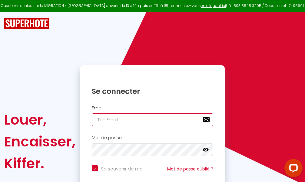
click at [149, 118] on input "email" at bounding box center [153, 119] width 122 height 13
type input "m"
checkbox input "true"
type input "ma"
checkbox input "true"
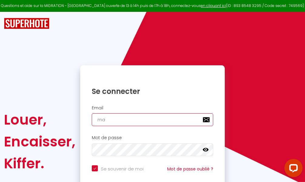
type input "mar"
checkbox input "true"
type input "marc"
checkbox input "true"
type input "marcd"
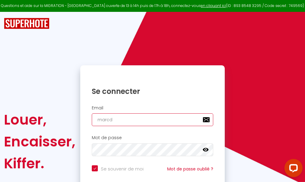
checkbox input "true"
type input "marcdp"
checkbox input "true"
type input "marcdpo"
checkbox input "true"
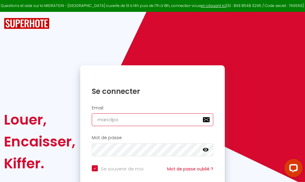
type input "marcdpoz"
checkbox input "true"
type input "marcdpoz."
checkbox input "true"
type input "marcdpoz.l"
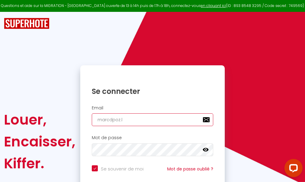
checkbox input "true"
type input "marcdpoz.lo"
checkbox input "true"
type input "marcdpoz.loc"
checkbox input "true"
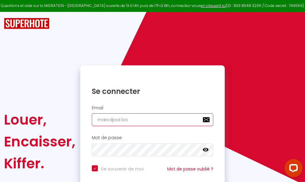
type input "marcdpoz.loca"
checkbox input "true"
type input "marcdpoz.locat"
checkbox input "true"
type input "marcdpoz.locati"
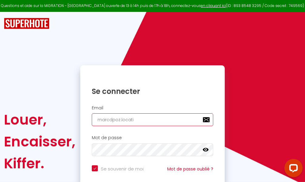
checkbox input "true"
type input "marcdpoz.locatio"
checkbox input "true"
type input "marcdpoz.location"
checkbox input "true"
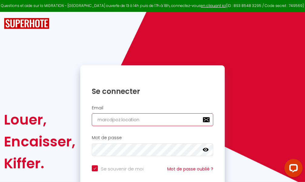
type input "marcdpoz.location@"
checkbox input "true"
type input "marcdpoz.location@g"
checkbox input "true"
type input "marcdpoz.location@gm"
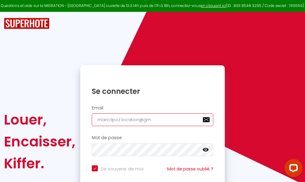
checkbox input "true"
type input "marcdpoz.location@gma"
checkbox input "true"
type input "marcdpoz.location@gmai"
checkbox input "true"
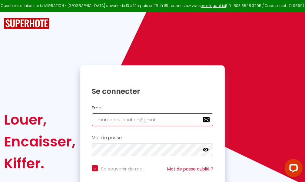
type input "[EMAIL_ADDRESS]"
checkbox input "true"
type input "[EMAIL_ADDRESS]."
checkbox input "true"
type input "marcdpoz.location@gmail.c"
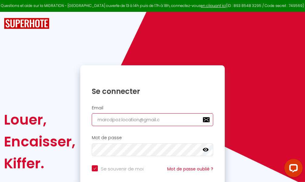
checkbox input "true"
type input "[EMAIL_ADDRESS][DOMAIN_NAME]"
checkbox input "true"
type input "[EMAIL_ADDRESS][DOMAIN_NAME]"
checkbox input "true"
